Goal: Transaction & Acquisition: Purchase product/service

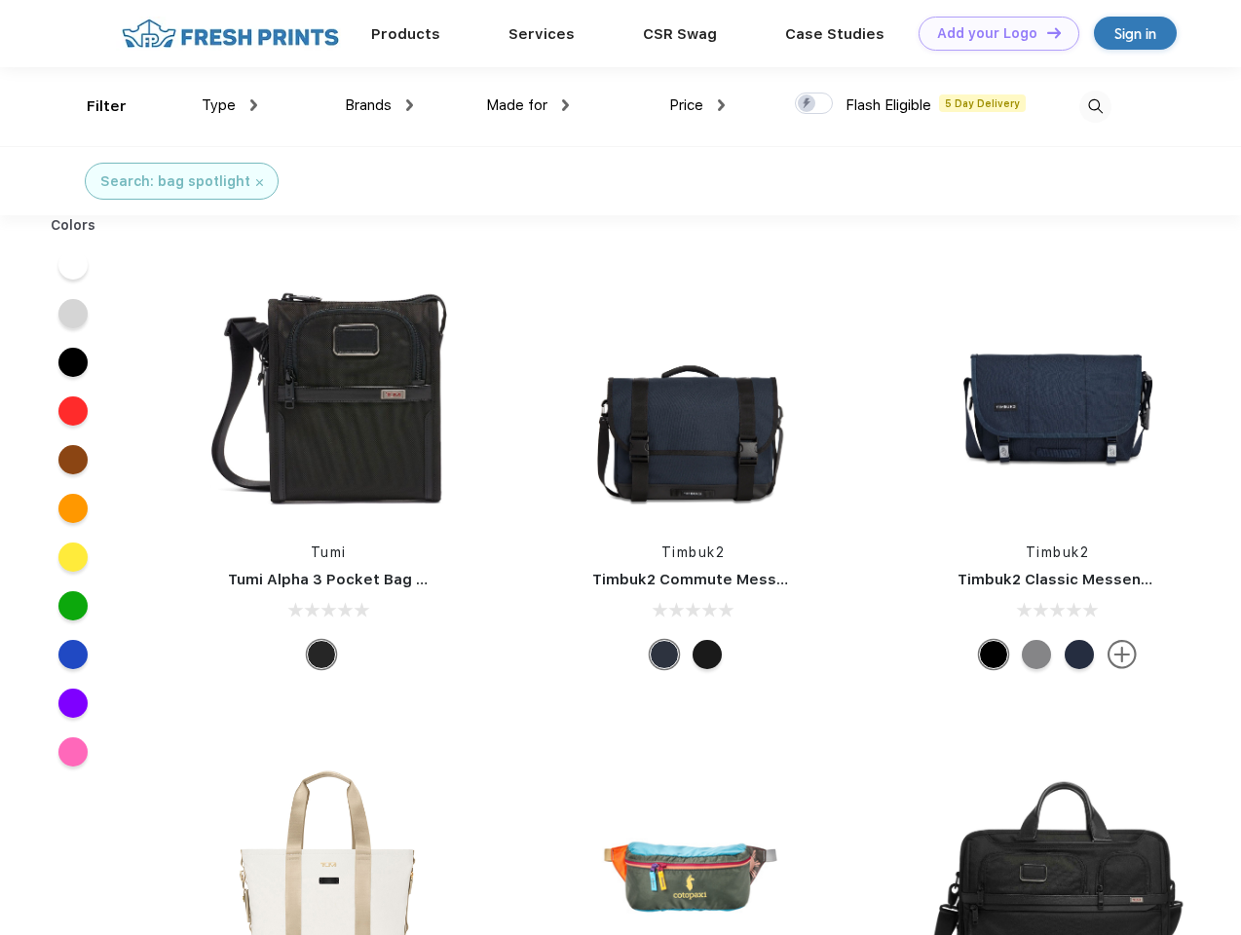
scroll to position [1, 0]
click at [992, 33] on link "Add your Logo Design Tool" at bounding box center [999, 34] width 161 height 34
click at [0, 0] on div "Design Tool" at bounding box center [0, 0] width 0 height 0
click at [1045, 32] on link "Add your Logo Design Tool" at bounding box center [999, 34] width 161 height 34
click at [94, 106] on div "Filter" at bounding box center [107, 106] width 40 height 22
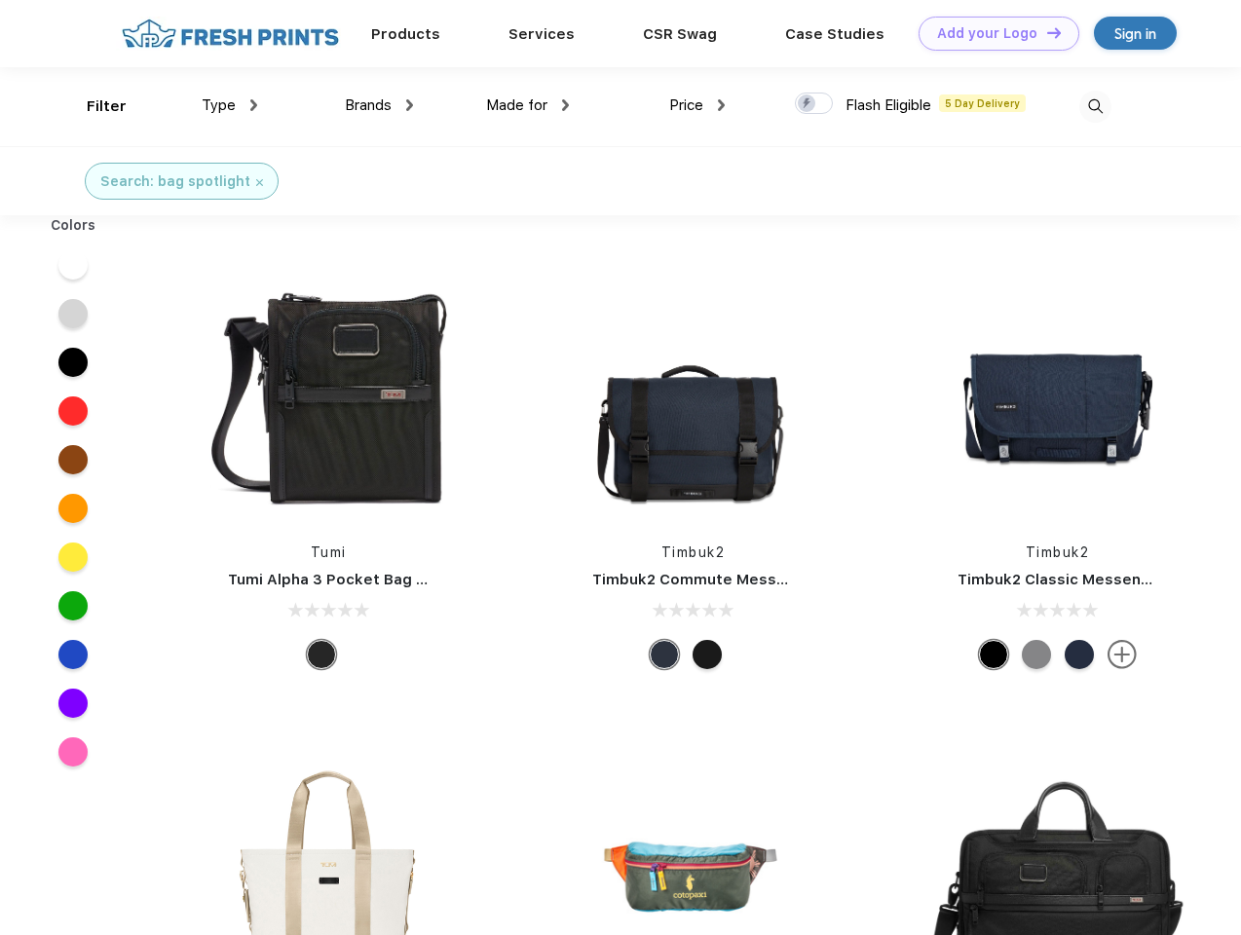
click at [230, 105] on span "Type" at bounding box center [219, 105] width 34 height 18
click at [379, 105] on span "Brands" at bounding box center [368, 105] width 47 height 18
click at [528, 105] on span "Made for" at bounding box center [516, 105] width 61 height 18
click at [698, 105] on span "Price" at bounding box center [686, 105] width 34 height 18
click at [814, 104] on div at bounding box center [814, 103] width 38 height 21
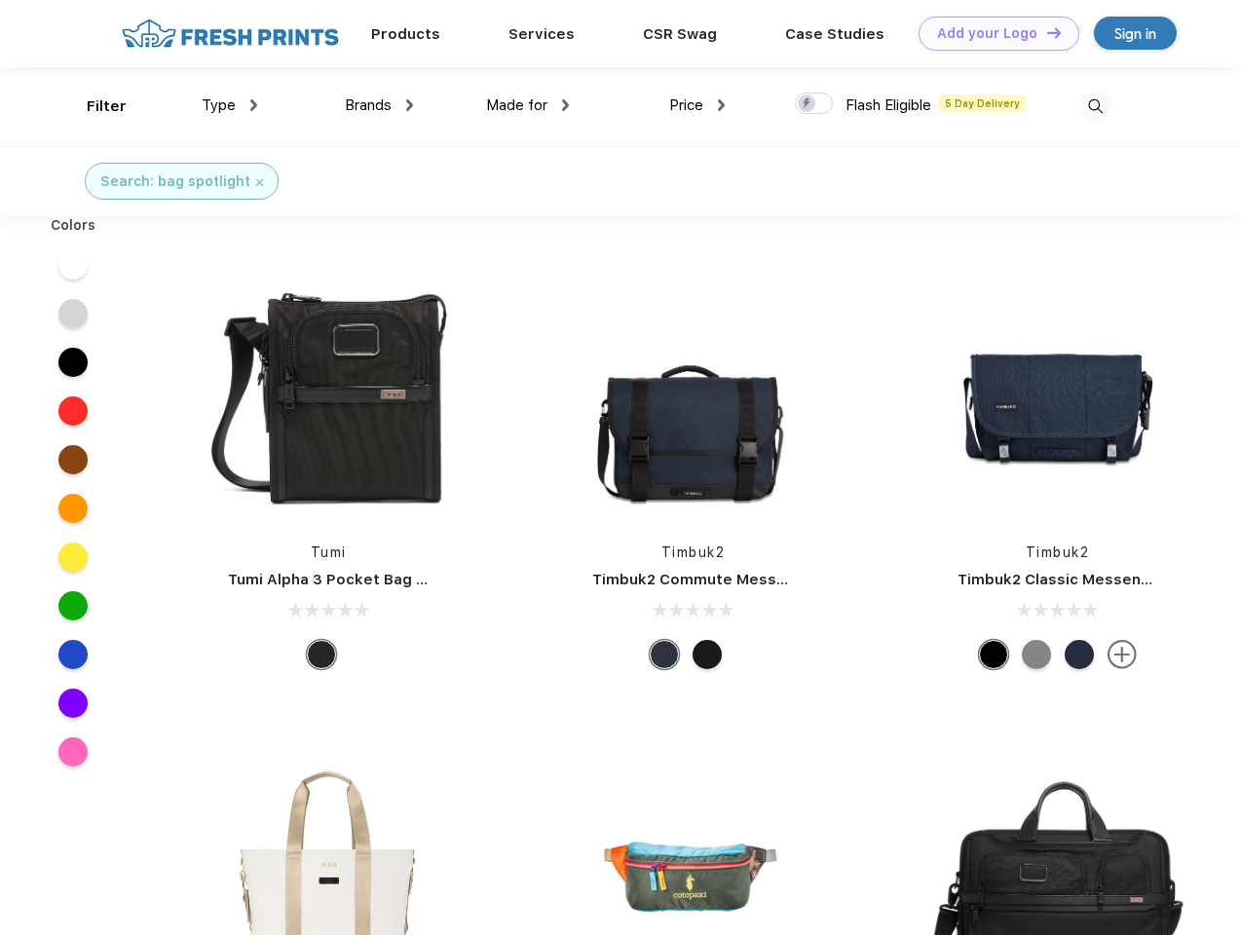
click at [808, 104] on input "checkbox" at bounding box center [801, 98] width 13 height 13
click at [1095, 106] on img at bounding box center [1095, 107] width 32 height 32
